Goal: Find specific page/section: Find specific page/section

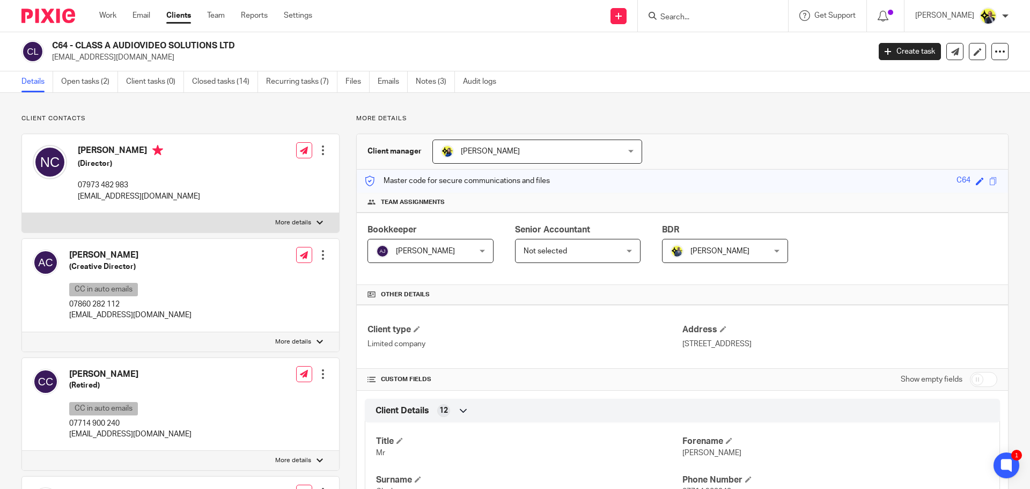
click at [682, 18] on input "Search" at bounding box center [708, 18] width 97 height 10
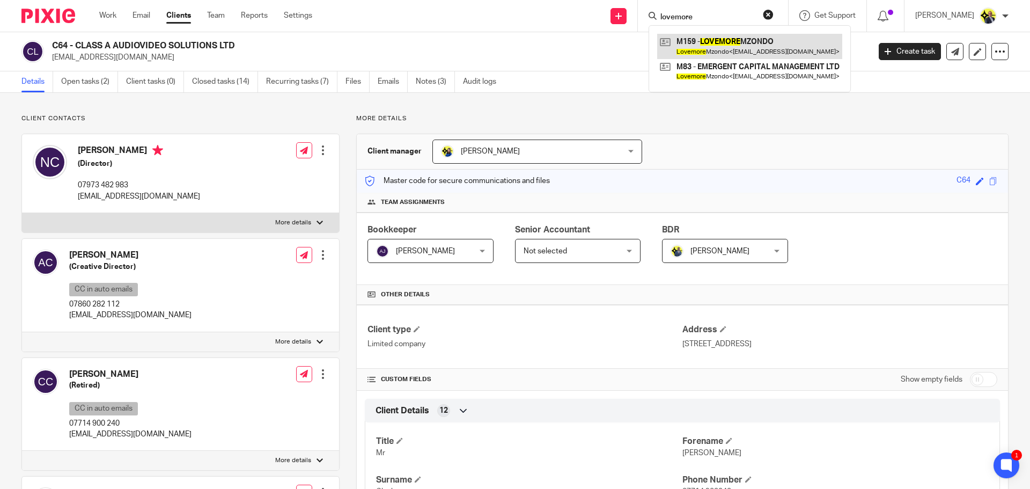
type input "lovemore"
click at [736, 51] on link at bounding box center [749, 46] width 185 height 25
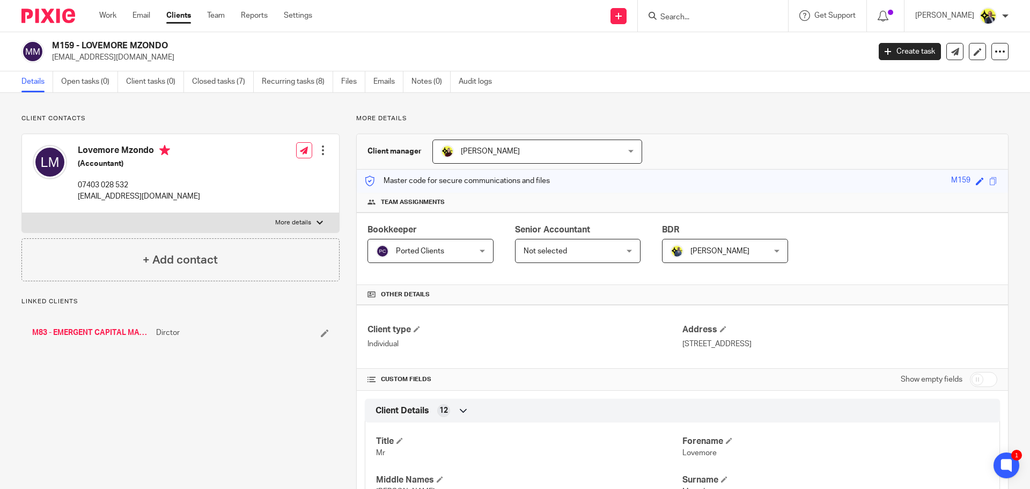
click at [104, 333] on link "M83 - EMERGENT CAPITAL MANAGEMENT LTD" at bounding box center [91, 332] width 119 height 11
